Goal: Transaction & Acquisition: Purchase product/service

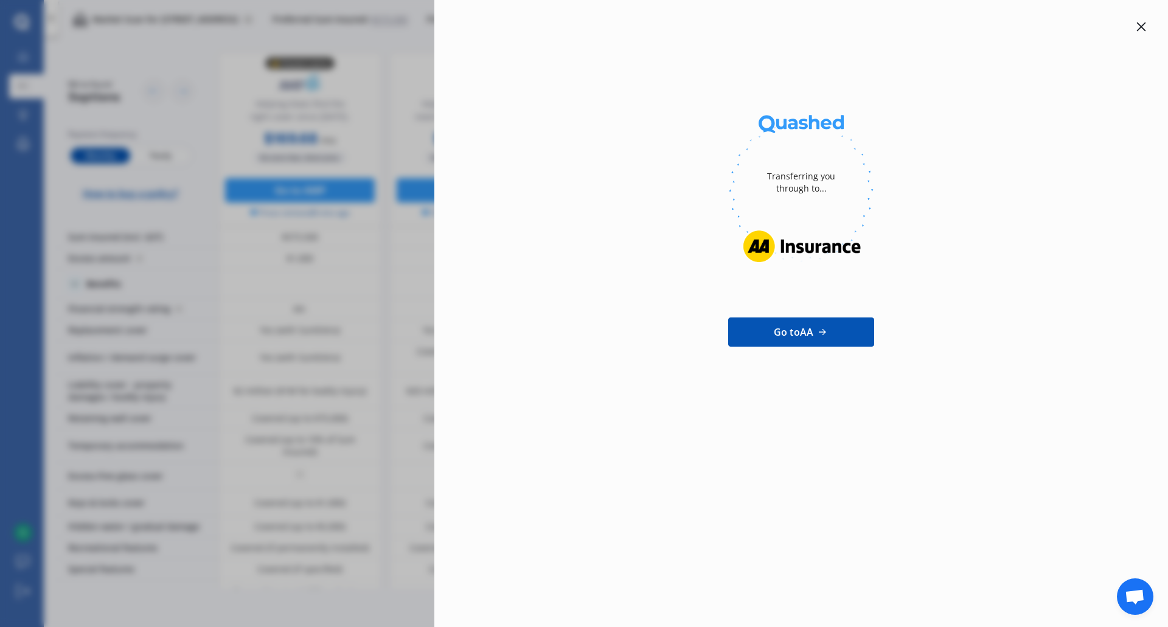
click at [1142, 29] on icon at bounding box center [1141, 27] width 9 height 9
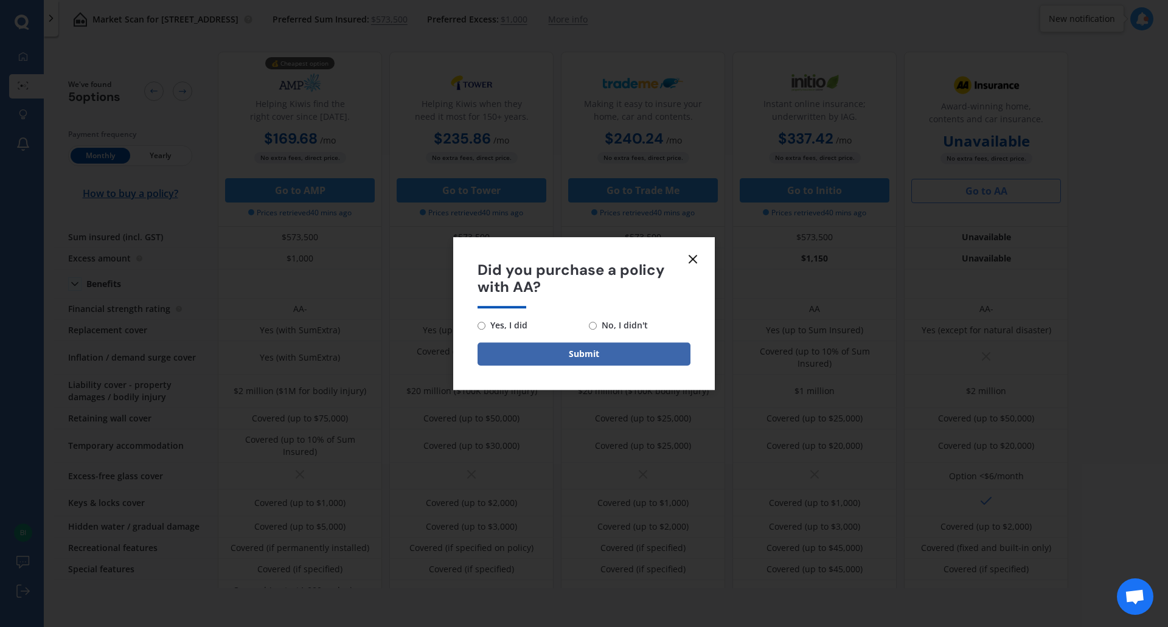
click at [630, 321] on span "No, I didn't" at bounding box center [622, 325] width 51 height 15
click at [597, 322] on input "No, I didn't" at bounding box center [593, 326] width 8 height 8
radio input "true"
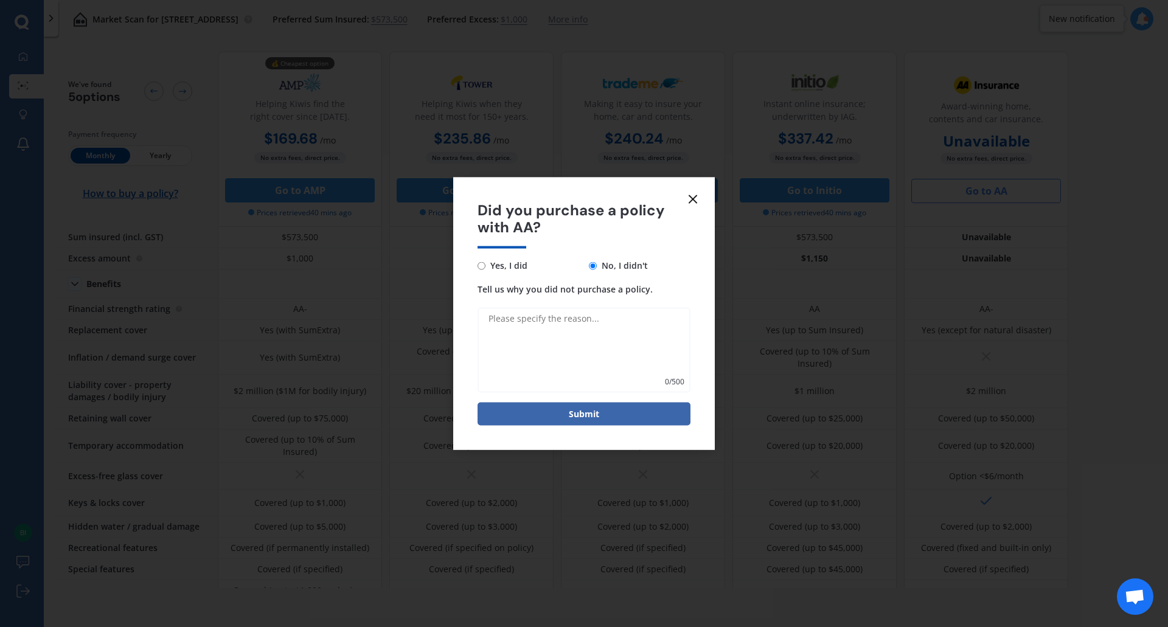
click at [696, 197] on icon at bounding box center [693, 199] width 15 height 15
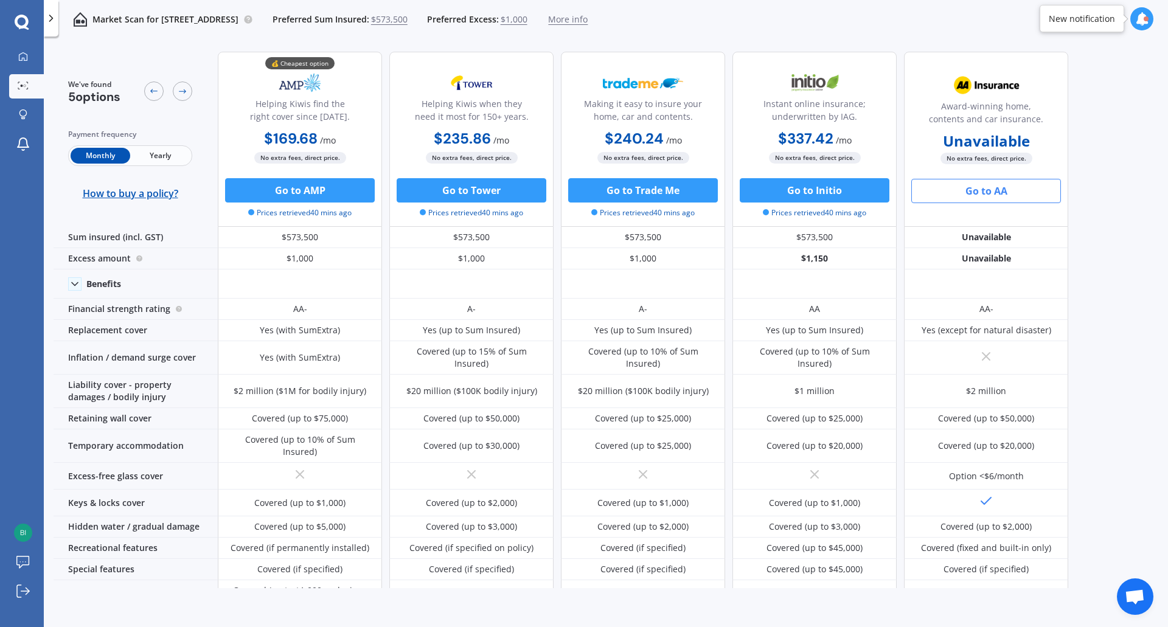
click at [158, 156] on span "Yearly" at bounding box center [160, 156] width 60 height 16
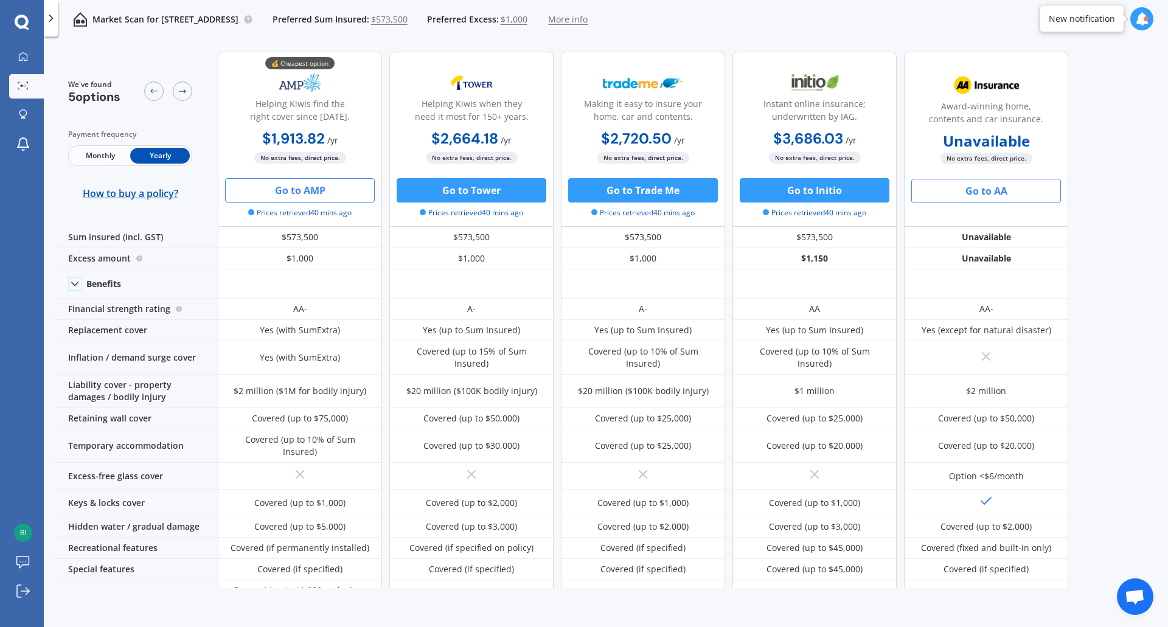
click at [321, 191] on button "Go to AMP" at bounding box center [300, 190] width 150 height 24
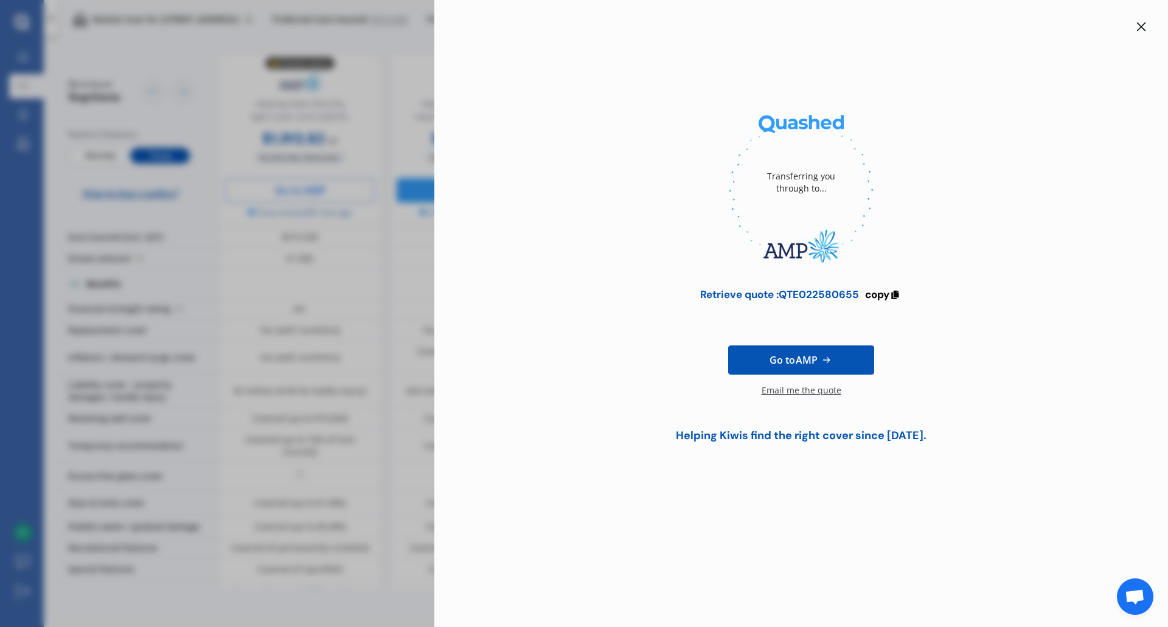
click at [1142, 24] on icon at bounding box center [1141, 27] width 10 height 10
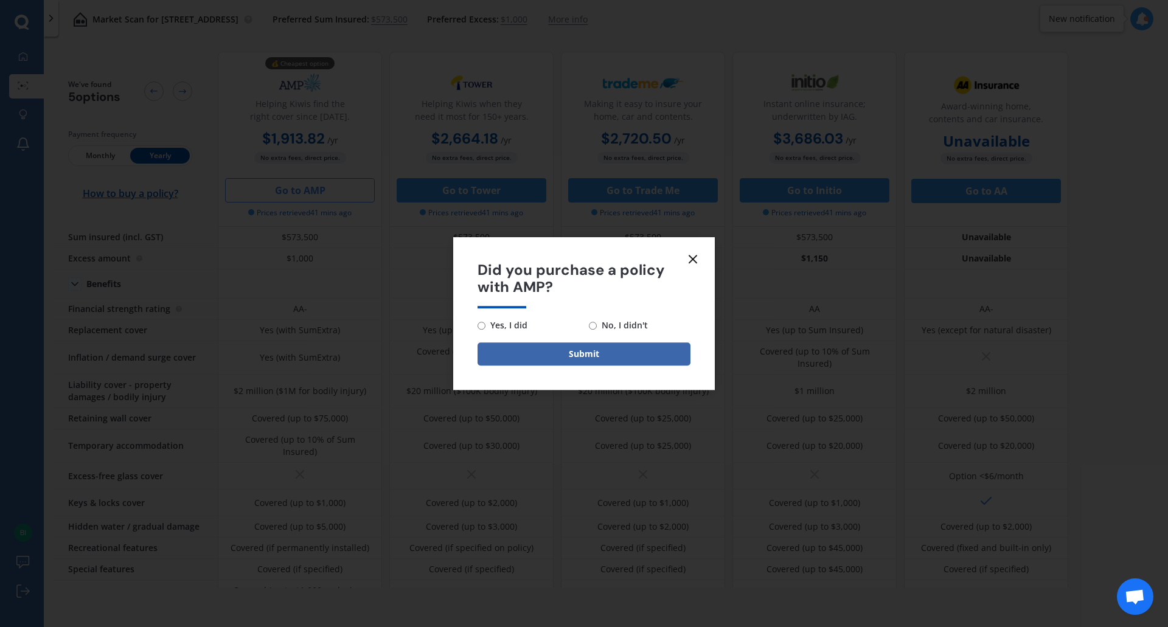
click at [693, 254] on icon at bounding box center [693, 259] width 15 height 15
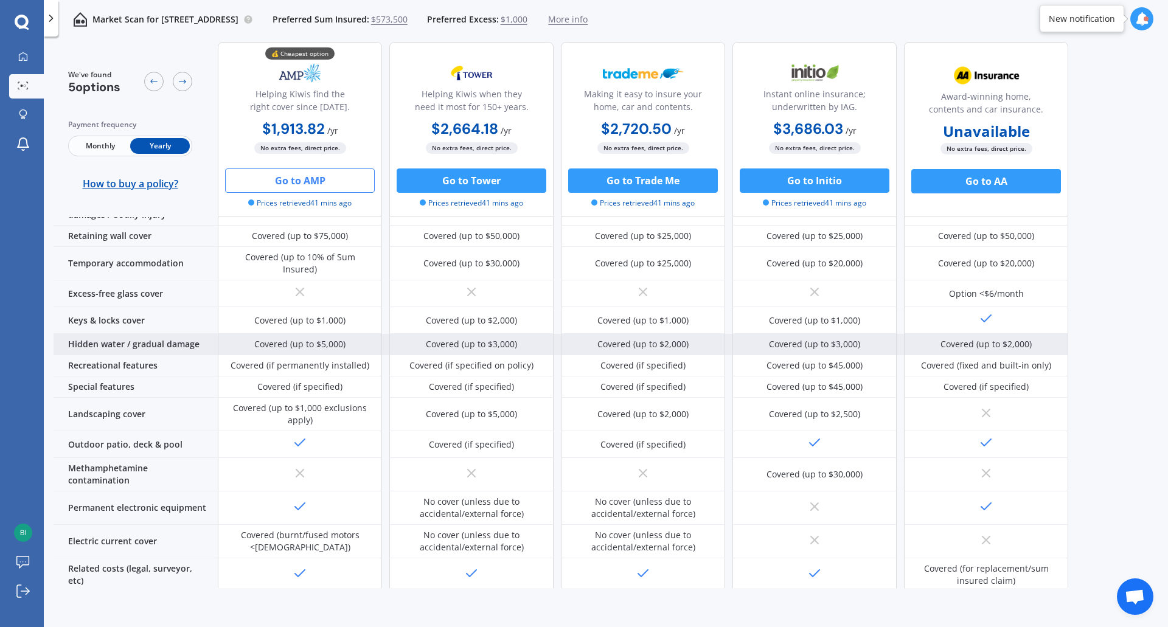
scroll to position [402, 0]
